Goal: Task Accomplishment & Management: Manage account settings

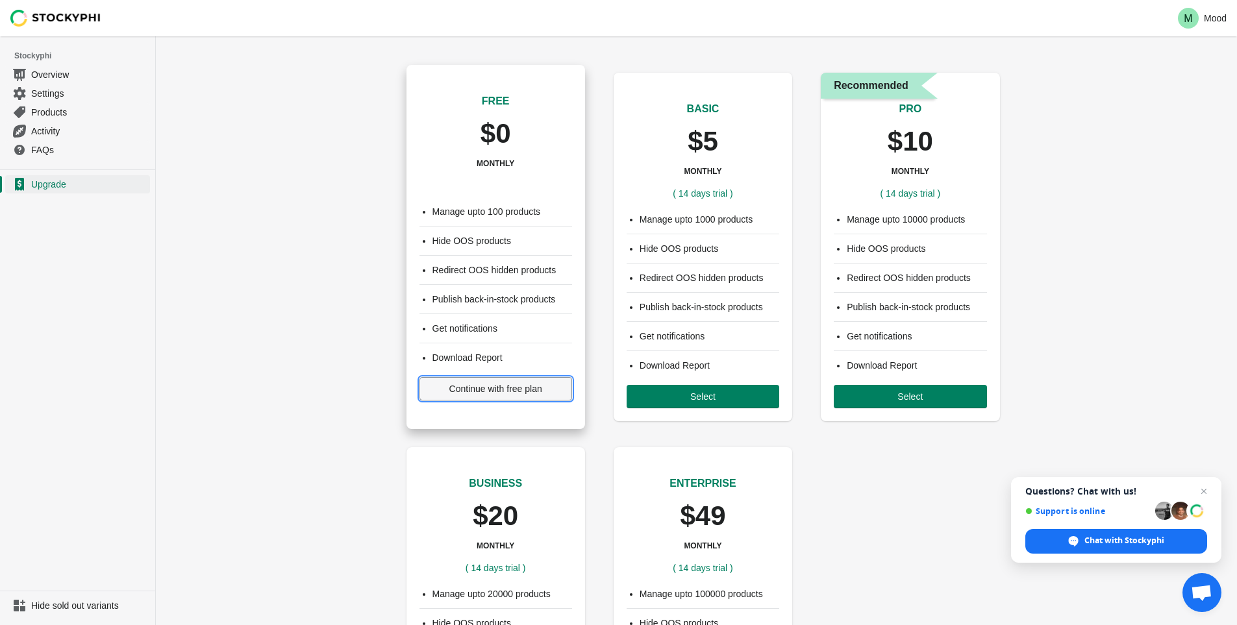
click at [527, 395] on button "Continue with free plan" at bounding box center [495, 388] width 153 height 23
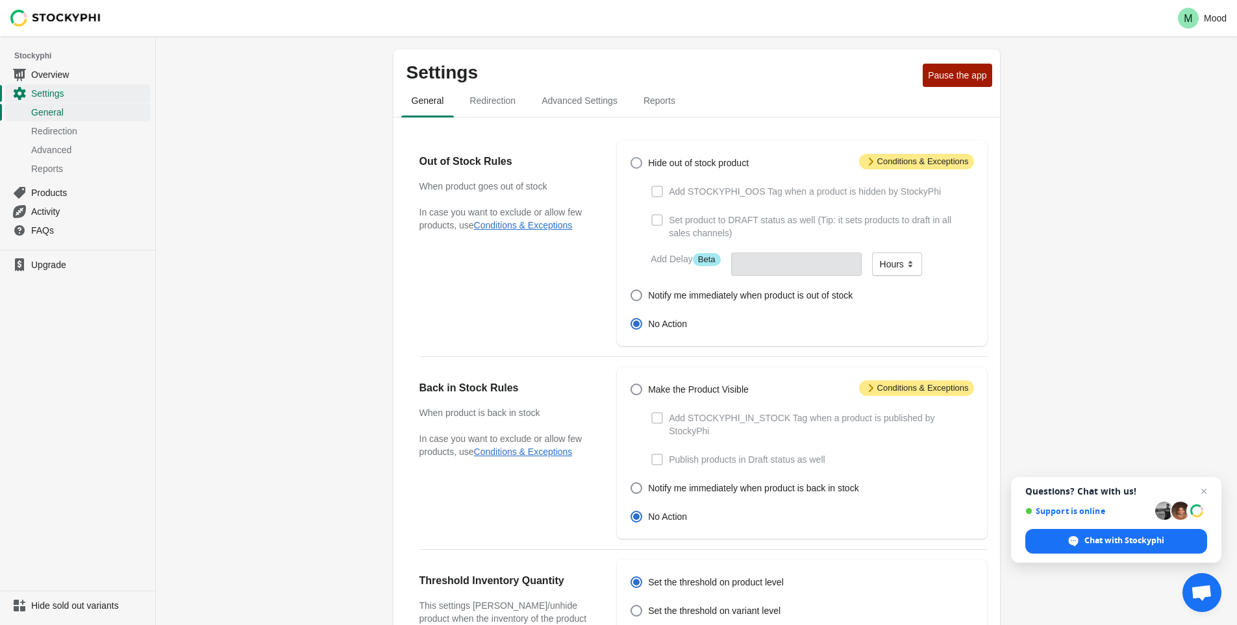
click at [697, 164] on span "Hide out of stock product" at bounding box center [698, 162] width 101 height 13
click at [631, 158] on input "Hide out of stock product" at bounding box center [631, 157] width 1 height 1
radio input "true"
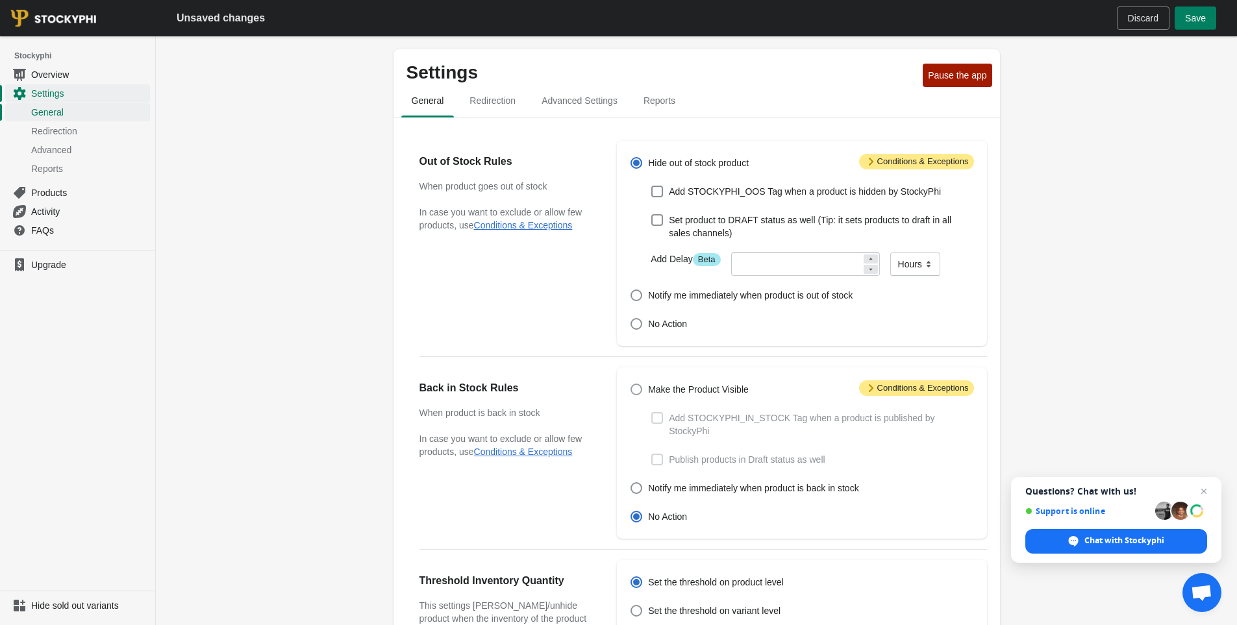
click at [657, 388] on span "Make the Product Visible" at bounding box center [698, 389] width 101 height 13
click at [631, 384] on input "Make the Product Visible" at bounding box center [631, 384] width 1 height 1
radio input "true"
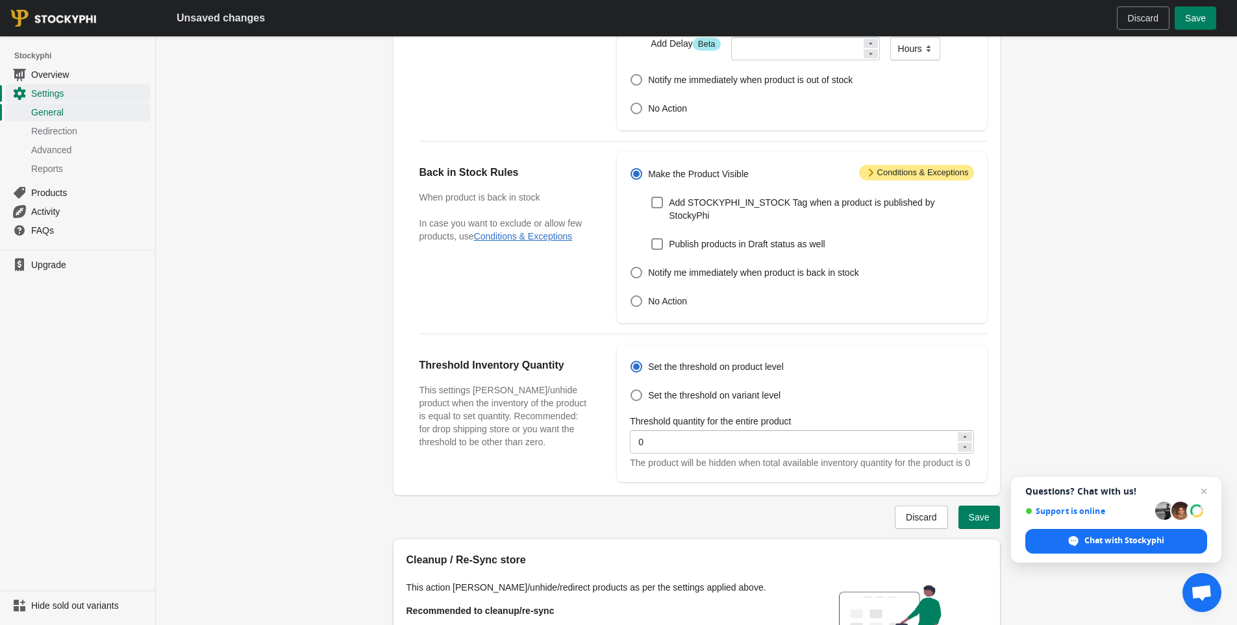
scroll to position [356, 0]
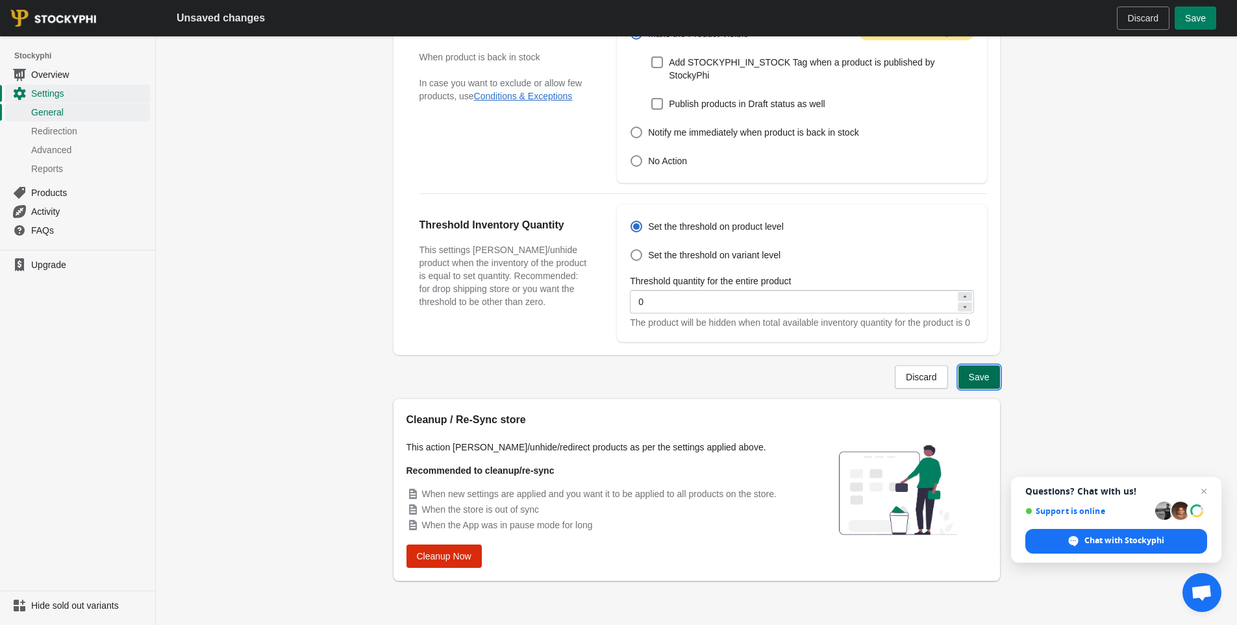
click at [974, 372] on span "Save" at bounding box center [979, 377] width 21 height 10
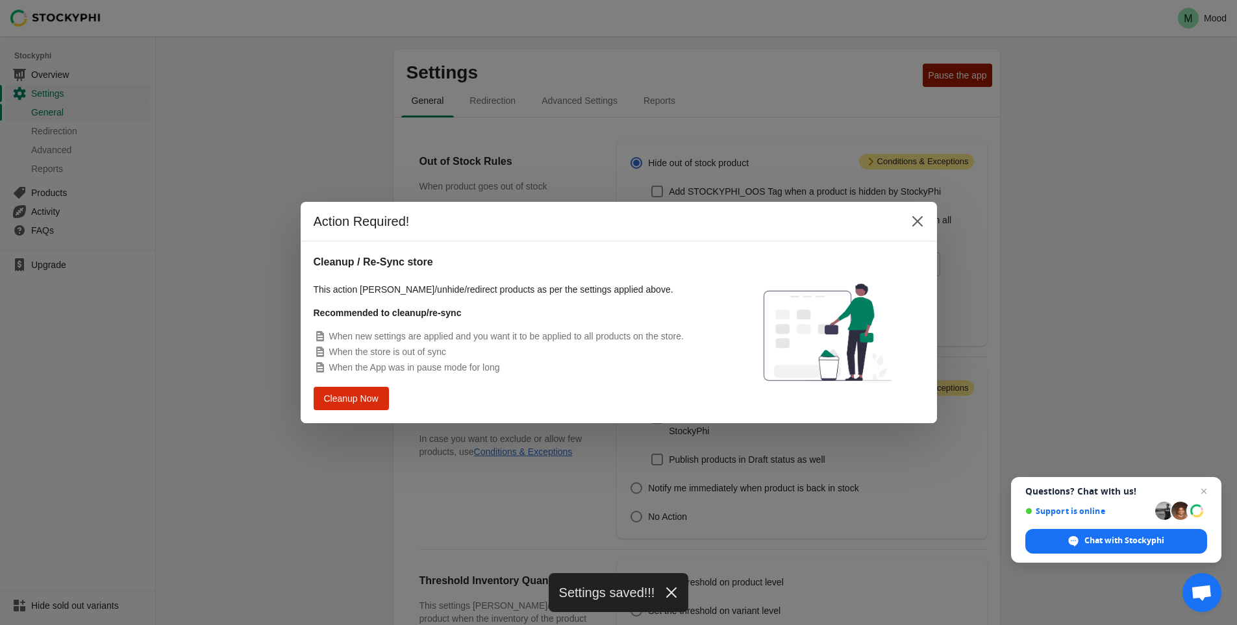
scroll to position [195, 0]
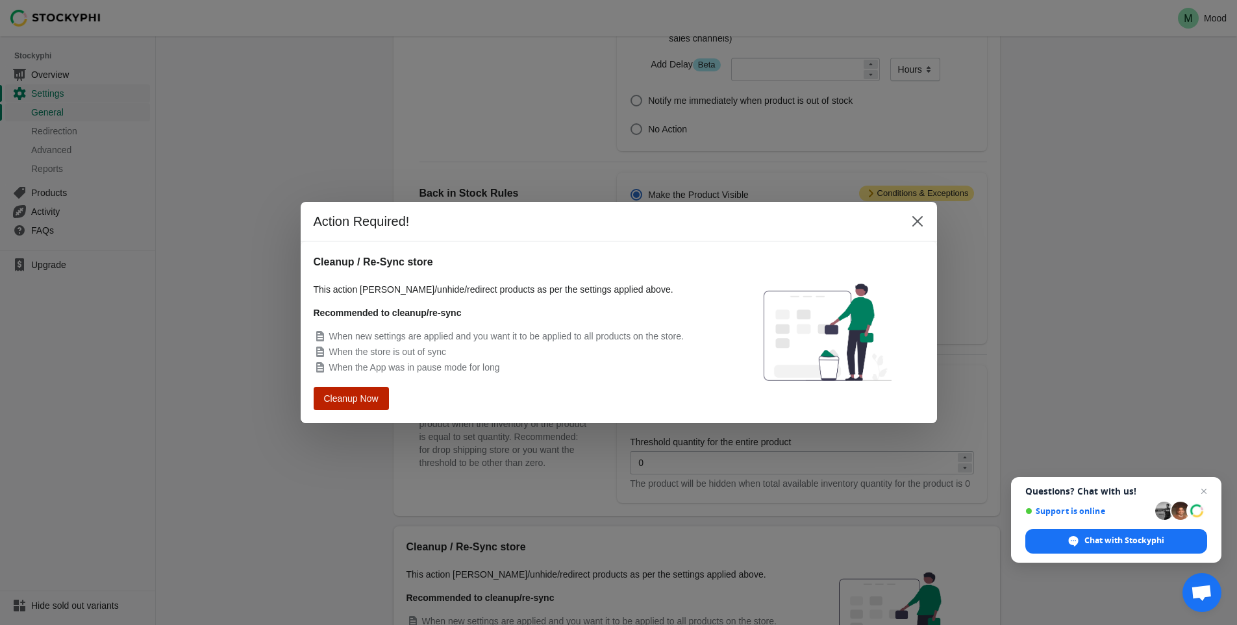
click at [356, 398] on span "Cleanup Now" at bounding box center [351, 398] width 49 height 9
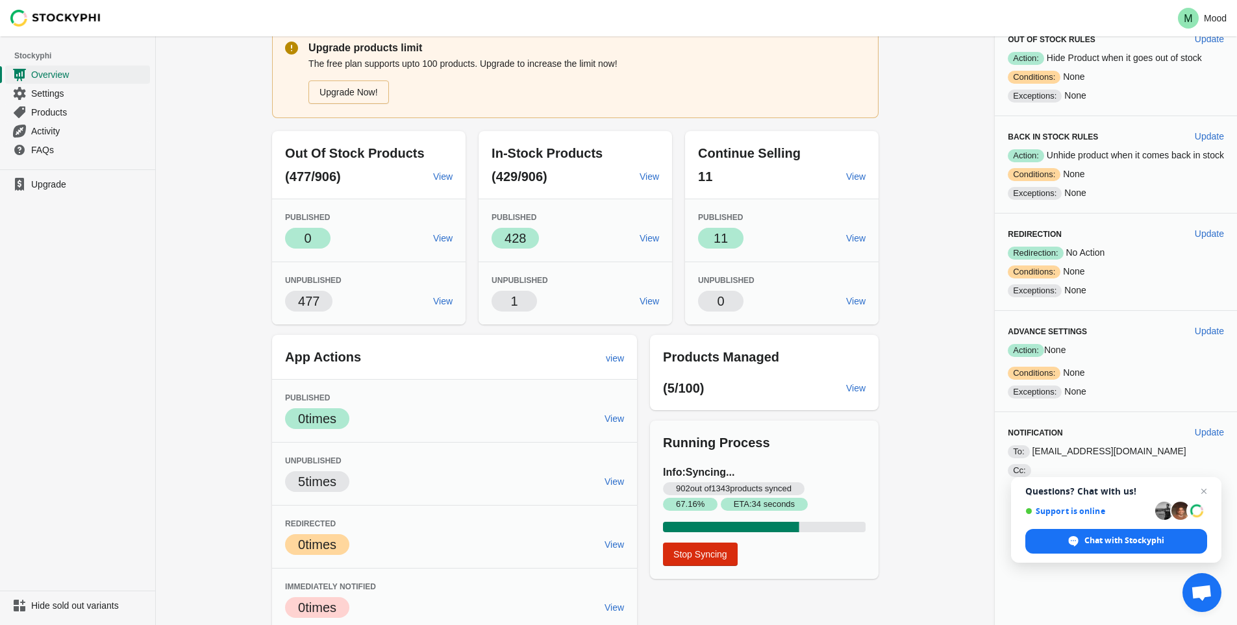
scroll to position [68, 0]
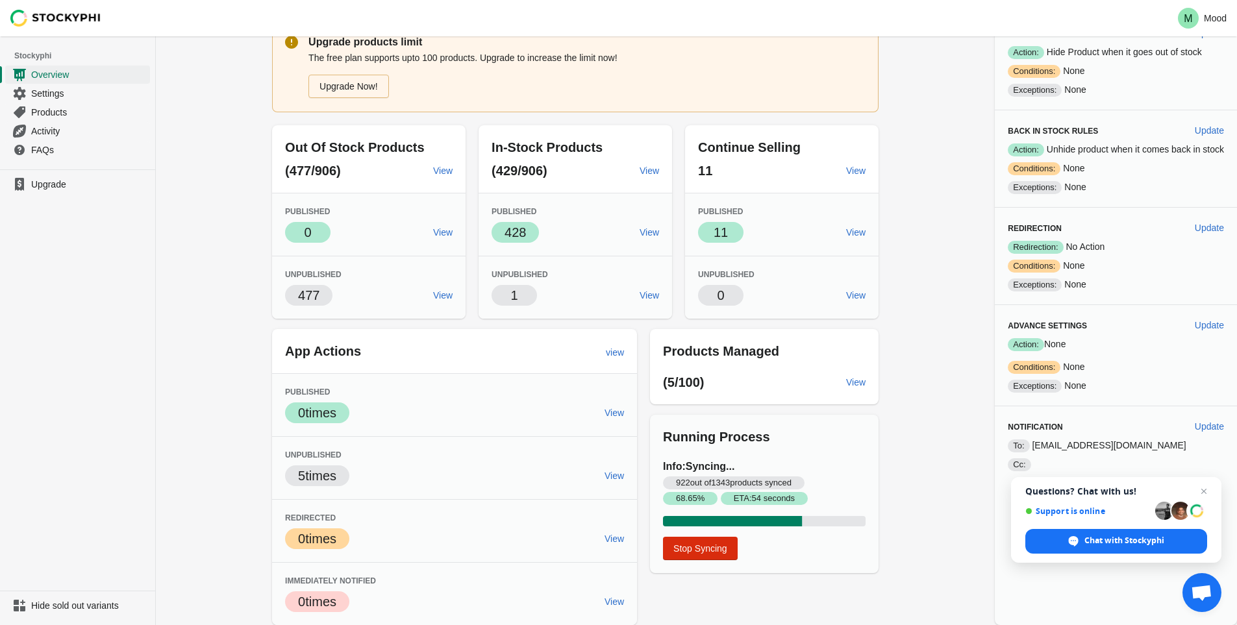
click at [923, 279] on div "Overview Upgrade products limit The free plan supports upto 100 products. Upgra…" at bounding box center [696, 296] width 1081 height 657
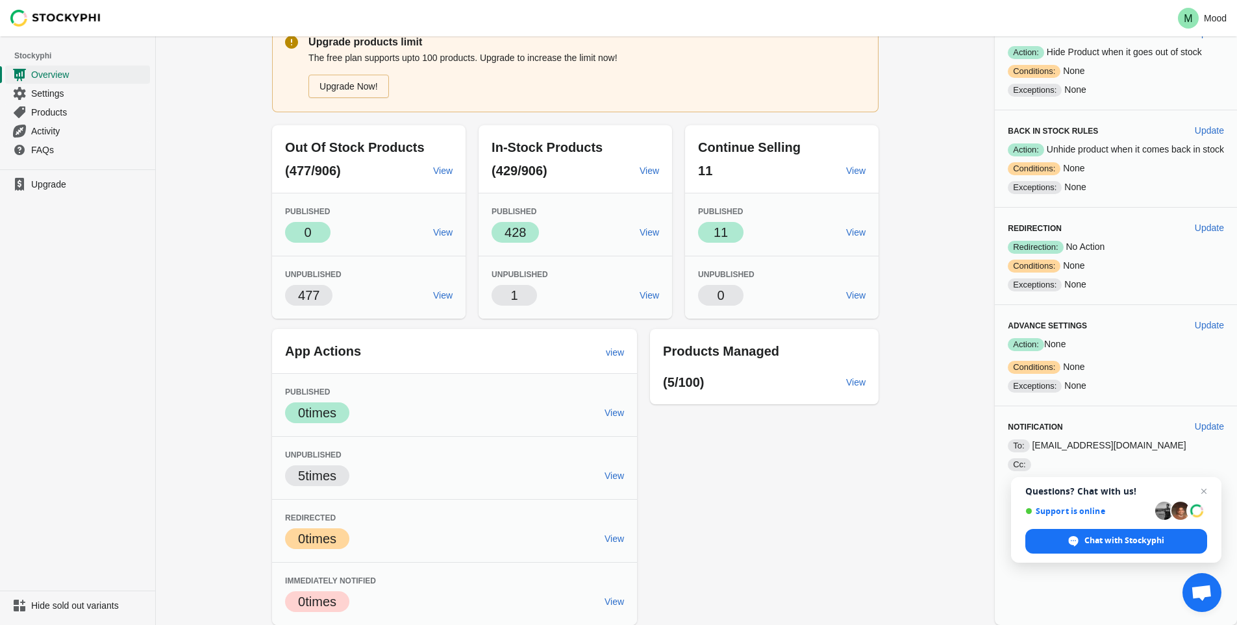
click at [934, 314] on div "Overview Upgrade products limit The free plan supports upto 100 products. Upgra…" at bounding box center [696, 296] width 1081 height 657
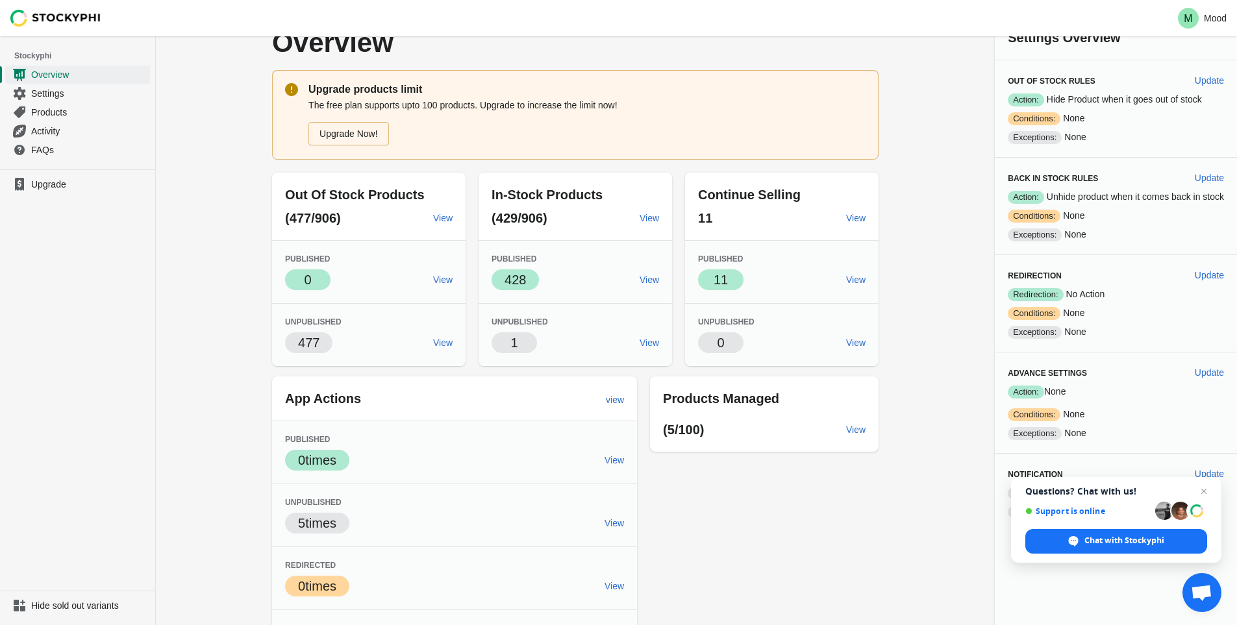
scroll to position [0, 0]
